Goal: Navigation & Orientation: Understand site structure

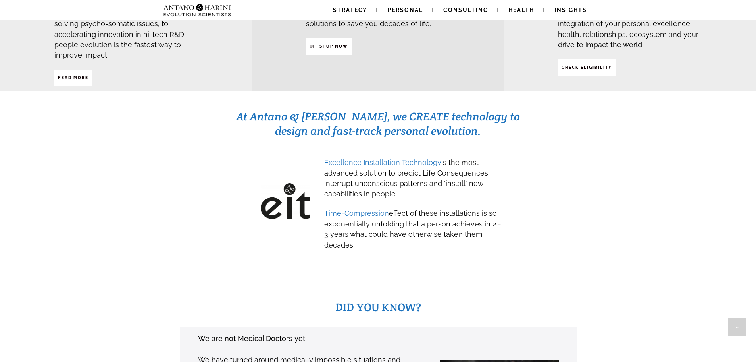
scroll to position [333, 0]
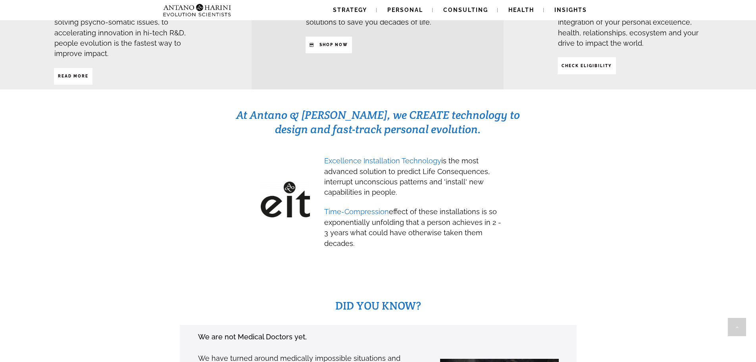
click at [180, 193] on div "At Antano & Harini, we CREATE technology to design and fast-track personal evol…" at bounding box center [378, 184] width 721 height 155
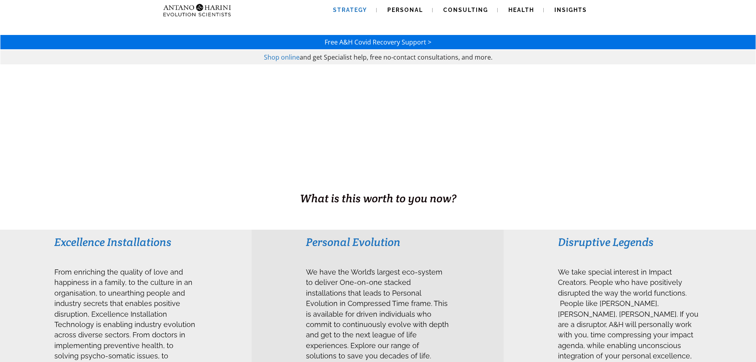
click at [355, 8] on span "Strategy" at bounding box center [350, 10] width 34 height 6
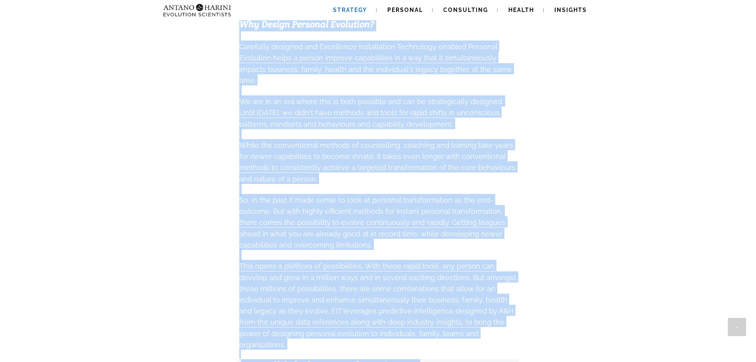
scroll to position [577, 0]
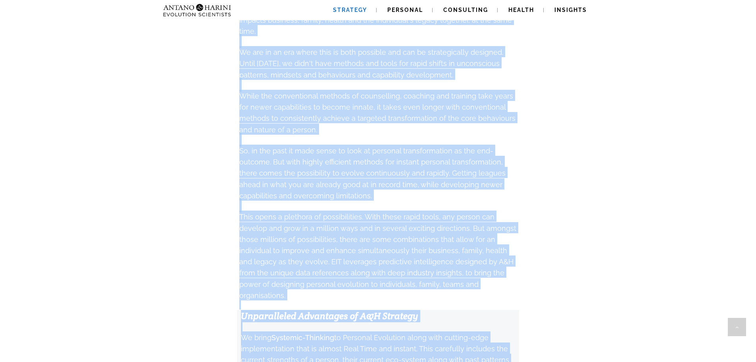
drag, startPoint x: 253, startPoint y: 224, endPoint x: 539, endPoint y: 333, distance: 305.5
click at [539, 333] on div "Free A&H Covid Recovery Support > Shop online and get Specialist help, free no-…" at bounding box center [378, 68] width 756 height 1244
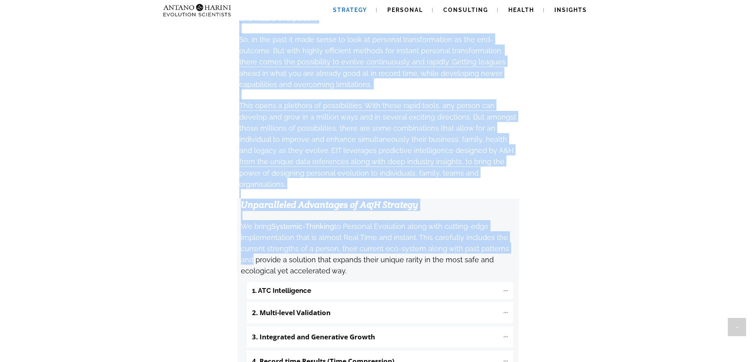
copy div "Deep Personal Evolution insights combined with Real-Time implementation to brin…"
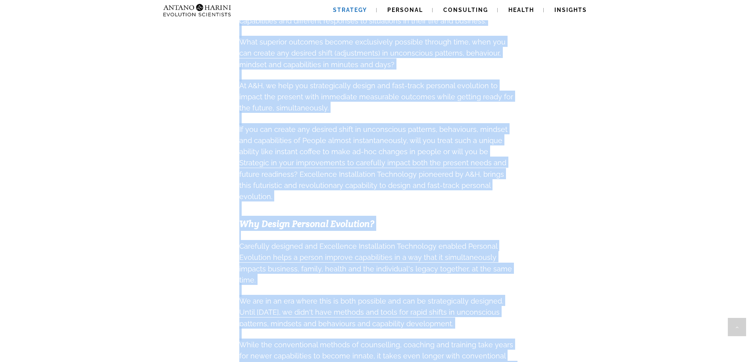
scroll to position [333, 0]
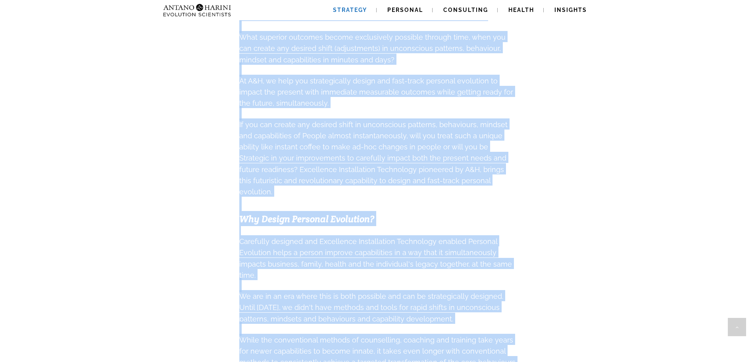
click at [629, 156] on div "Free A&H Covid Recovery Support > Shop online and get Specialist help, free no-…" at bounding box center [378, 312] width 756 height 1244
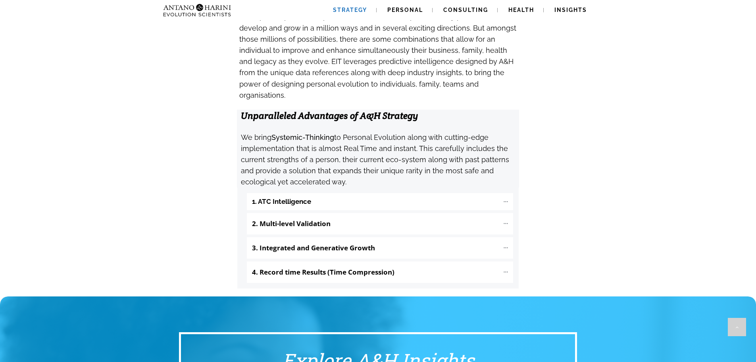
scroll to position [778, 0]
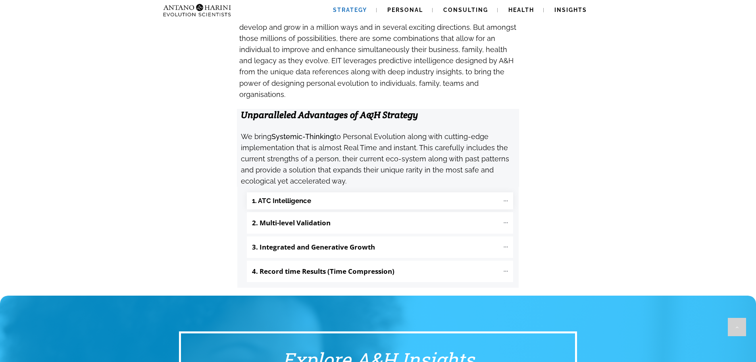
click at [363, 192] on "1. ATC Intelligence" at bounding box center [380, 200] width 266 height 17
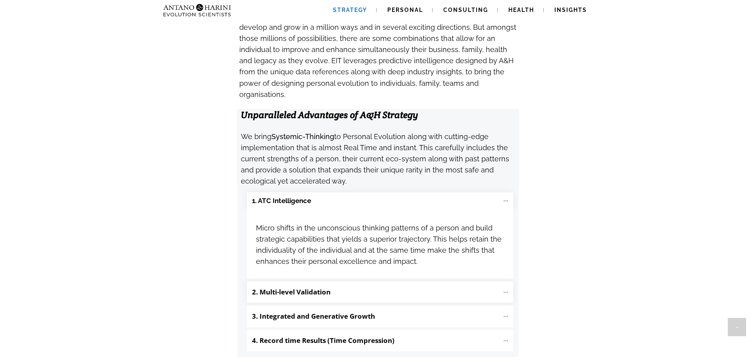
click at [295, 287] on b "2. Multi-level Validation" at bounding box center [291, 291] width 79 height 9
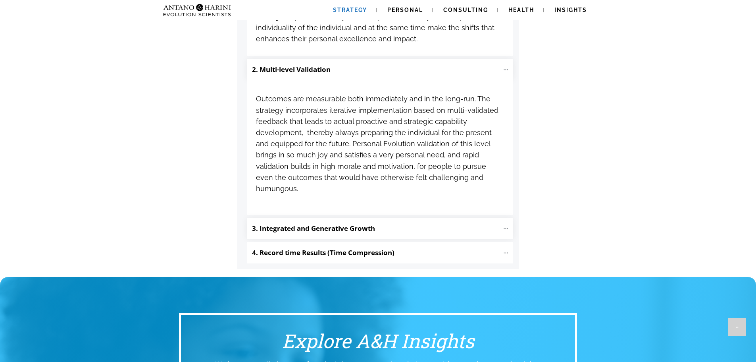
click at [313, 224] on b "3. Integrated and Generative Growth" at bounding box center [313, 228] width 123 height 9
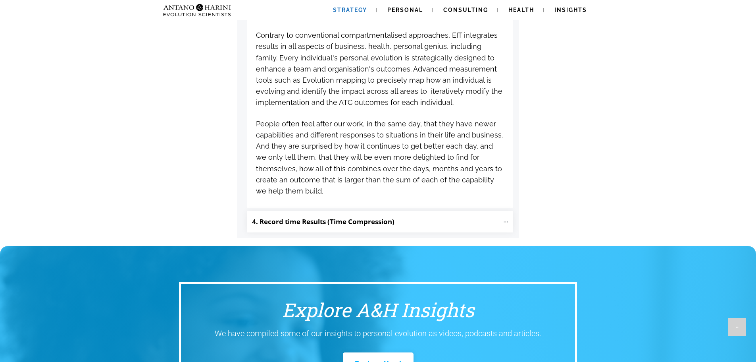
click at [300, 217] on b "4. Record time Results (Time Compression)" at bounding box center [323, 221] width 143 height 9
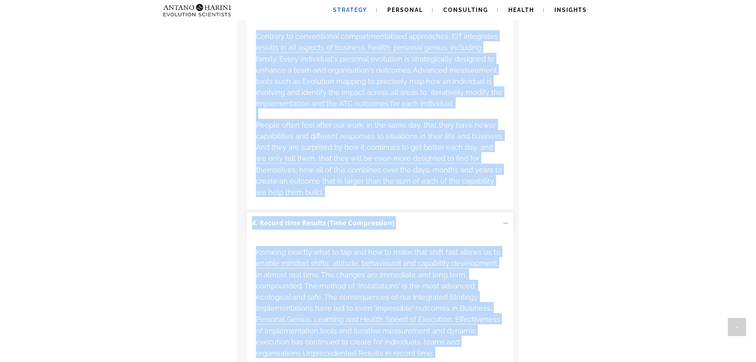
scroll to position [1295, 0]
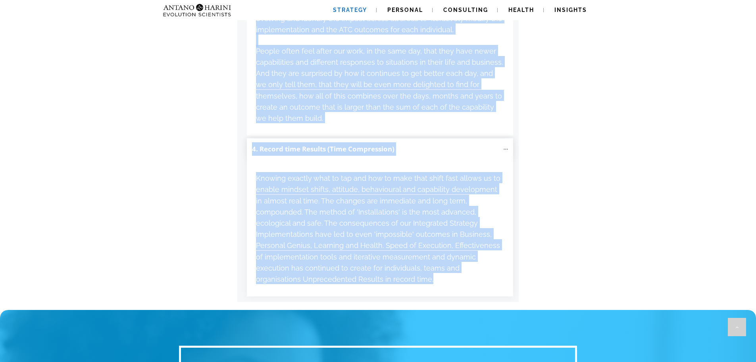
drag, startPoint x: 252, startPoint y: 150, endPoint x: 504, endPoint y: 209, distance: 258.6
copy div "1. ATC Intelligence Micro shifts in the unconscious thinking patterns of a pers…"
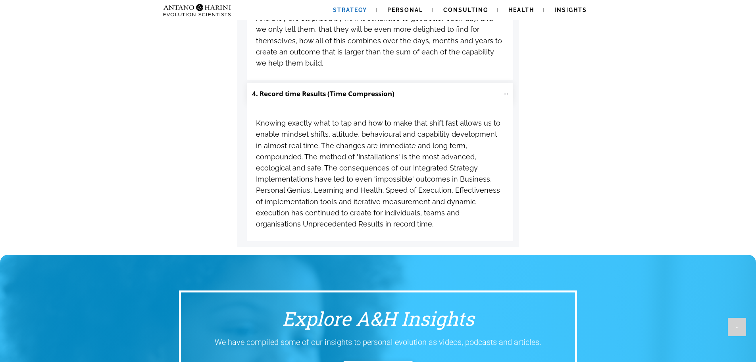
scroll to position [1350, 0]
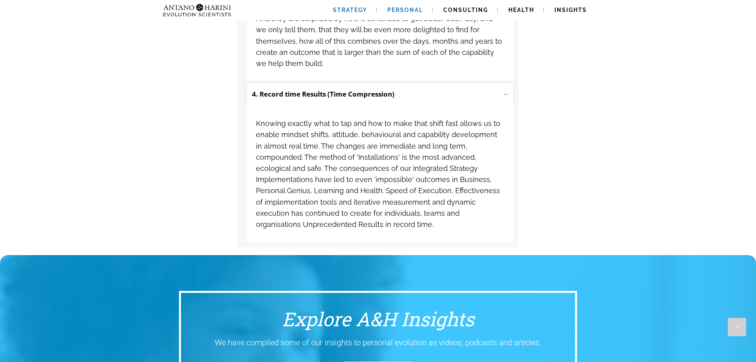
click at [416, 11] on span "Personal" at bounding box center [405, 10] width 36 height 6
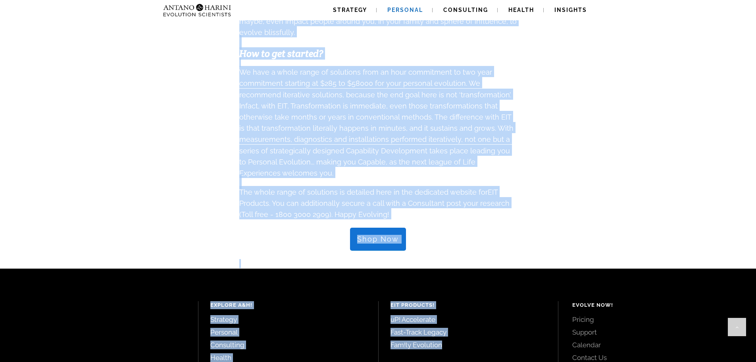
scroll to position [850, 0]
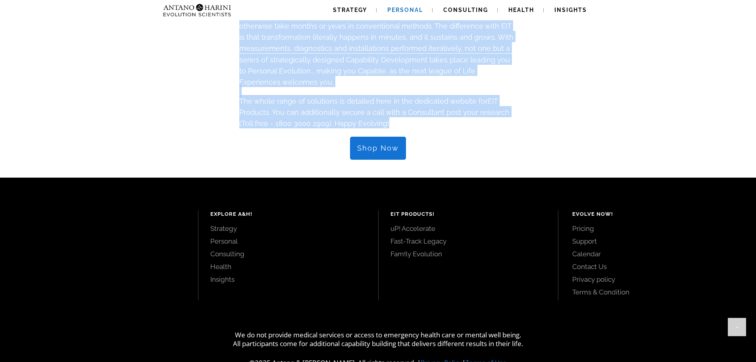
drag, startPoint x: 244, startPoint y: 95, endPoint x: 448, endPoint y: 96, distance: 204.5
copy div "Loremips. Dolors. Ametco. Adipis. - El Seddoe & Tempor, in utla etd Magnaa eni …"
